Goal: Task Accomplishment & Management: Manage account settings

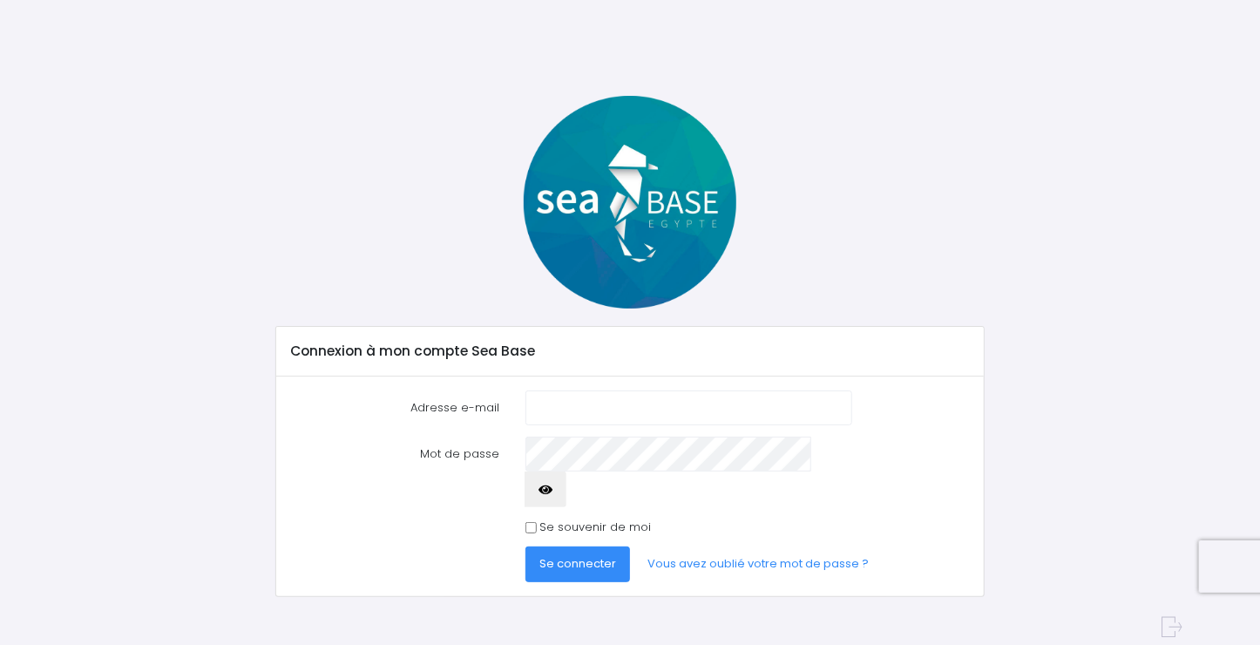
type input "[PERSON_NAME][EMAIL_ADDRESS][DOMAIN_NAME]"
click at [579, 555] on span "Se connecter" at bounding box center [577, 563] width 77 height 17
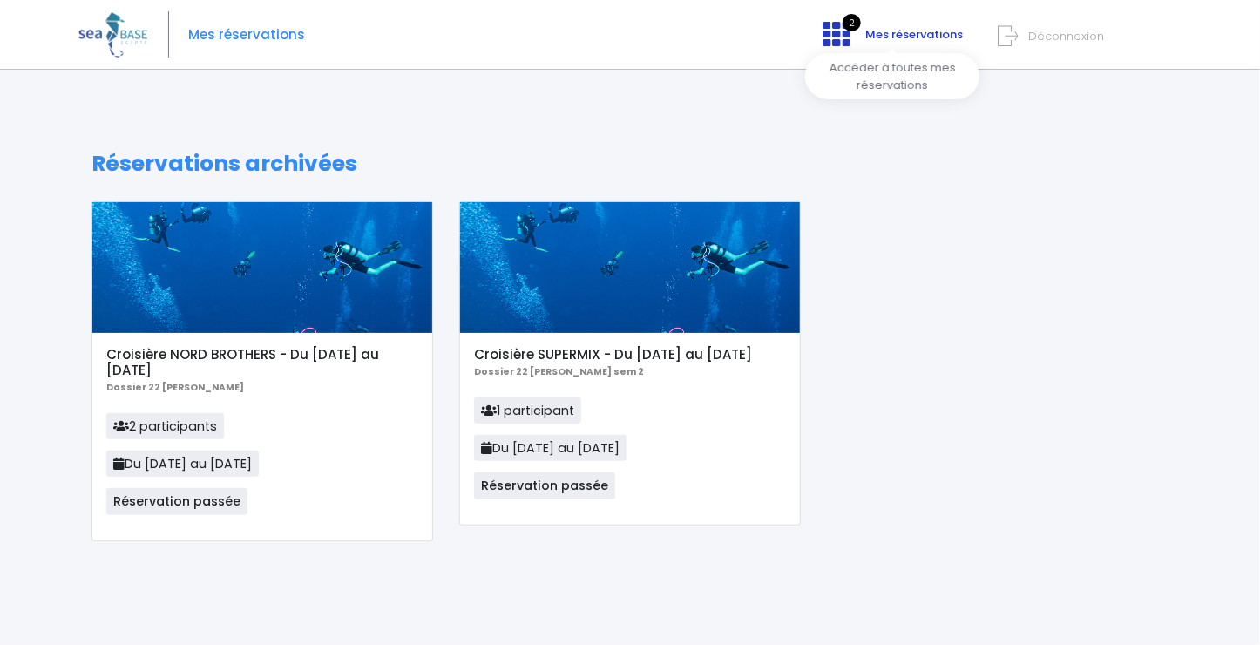
click at [890, 37] on span "Mes réservations" at bounding box center [914, 34] width 98 height 17
click at [1013, 35] on icon at bounding box center [1008, 36] width 20 height 29
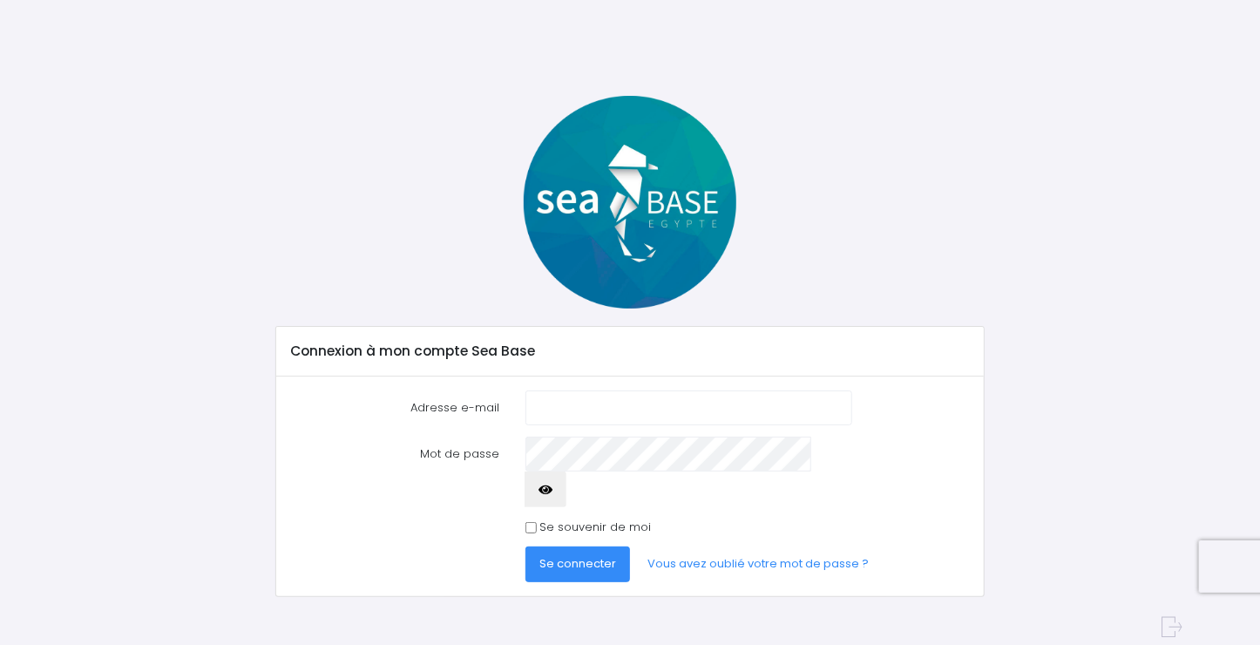
type input "[PERSON_NAME][EMAIL_ADDRESS][DOMAIN_NAME]"
click at [583, 555] on span "Se connecter" at bounding box center [577, 563] width 77 height 17
